Goal: Information Seeking & Learning: Find specific fact

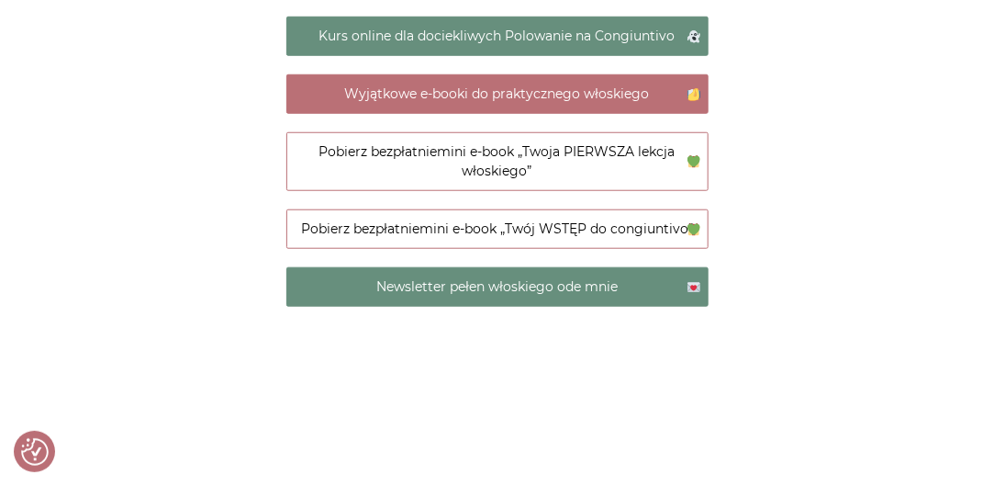
scroll to position [746, 0]
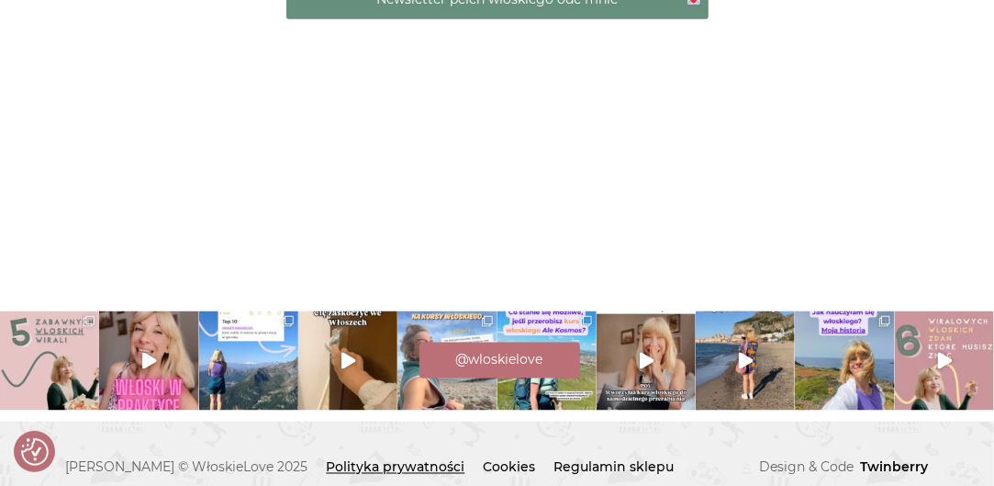
click at [365, 459] on link "Polityka prywatności" at bounding box center [396, 467] width 139 height 17
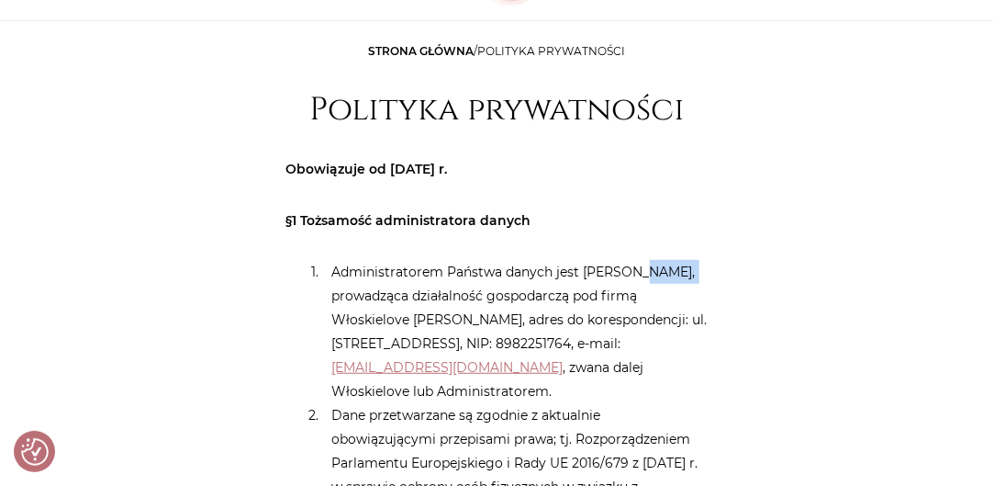
drag, startPoint x: 644, startPoint y: 269, endPoint x: 683, endPoint y: 270, distance: 39.5
click at [683, 270] on li "Administratorem Państwa danych jest [PERSON_NAME], prowadząca działalność gospo…" at bounding box center [516, 331] width 386 height 143
copy li "[PERSON_NAME]"
